Goal: Task Accomplishment & Management: Use online tool/utility

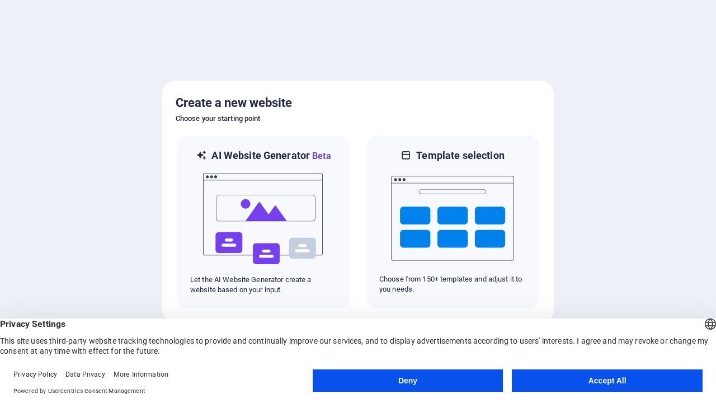
click at [407, 381] on button "Deny" at bounding box center [408, 380] width 191 height 22
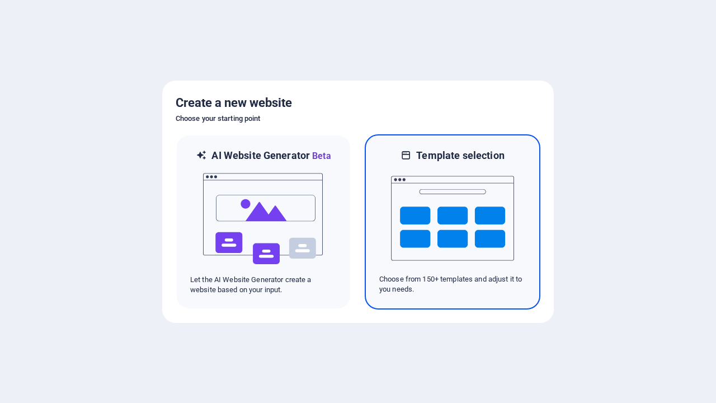
click at [453, 222] on img at bounding box center [452, 218] width 123 height 112
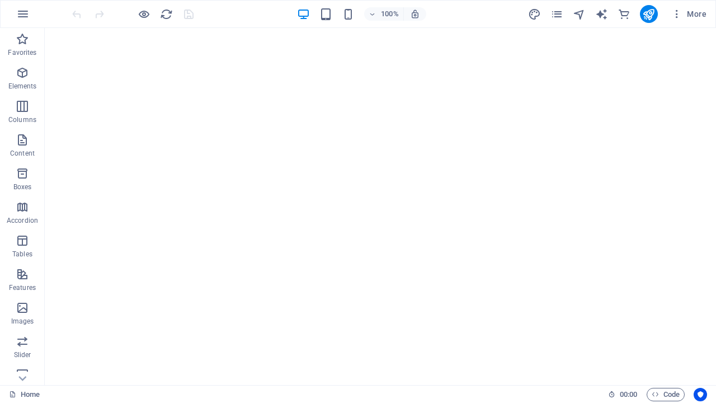
click at [649, 14] on icon "publish" at bounding box center [649, 14] width 13 height 13
